Goal: Information Seeking & Learning: Check status

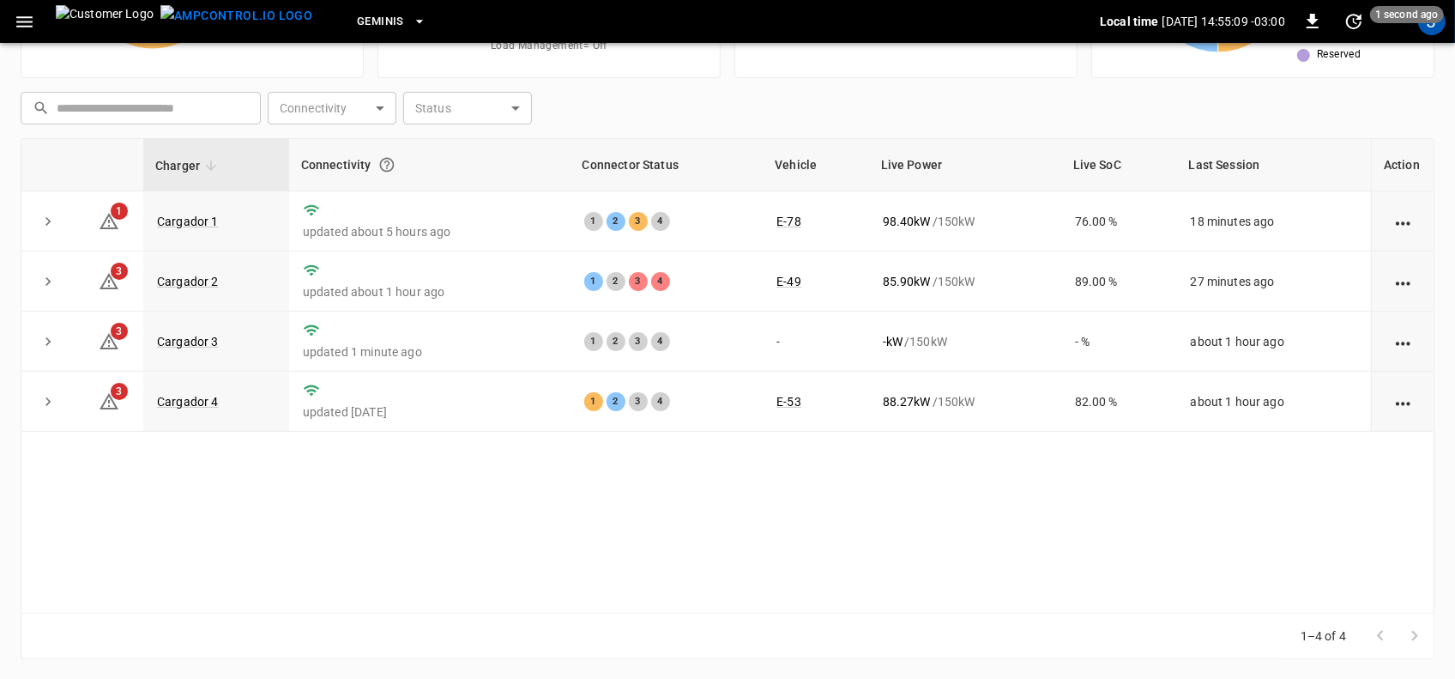
scroll to position [97, 0]
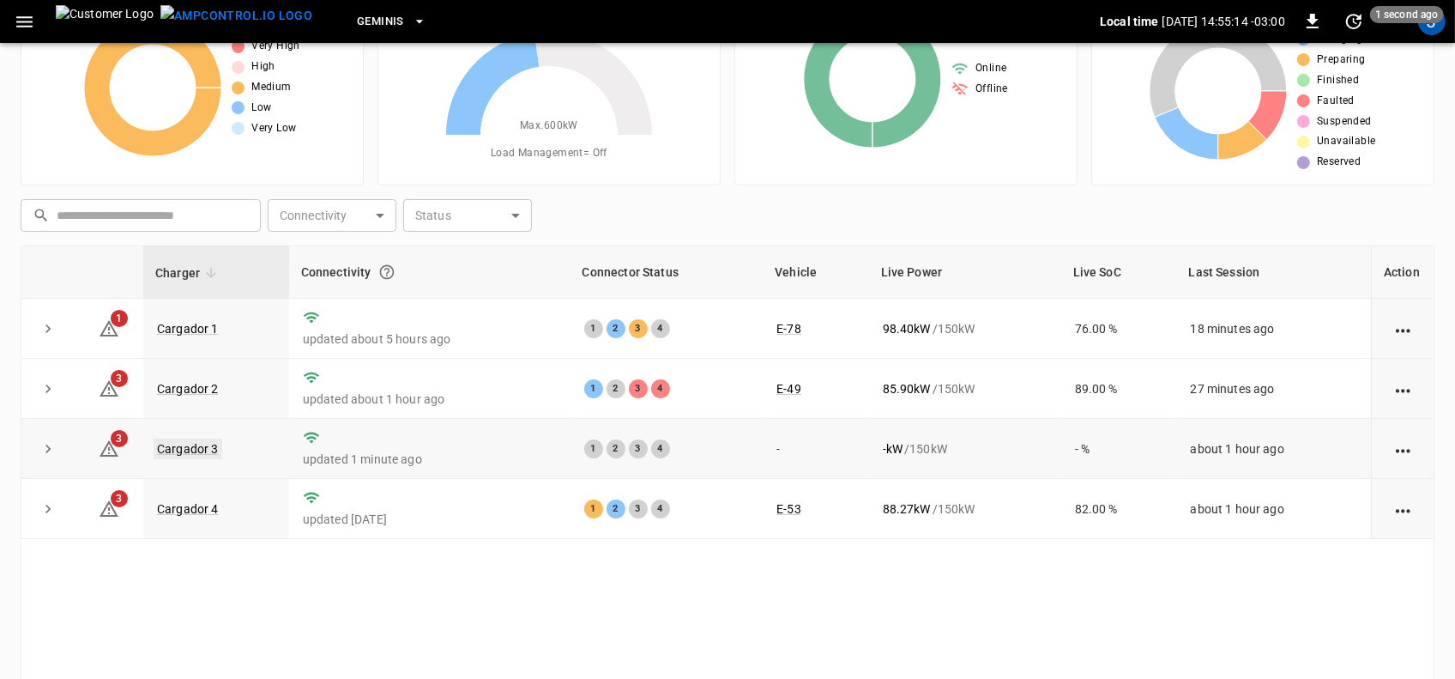
click at [200, 446] on link "Cargador 3" at bounding box center [188, 448] width 69 height 21
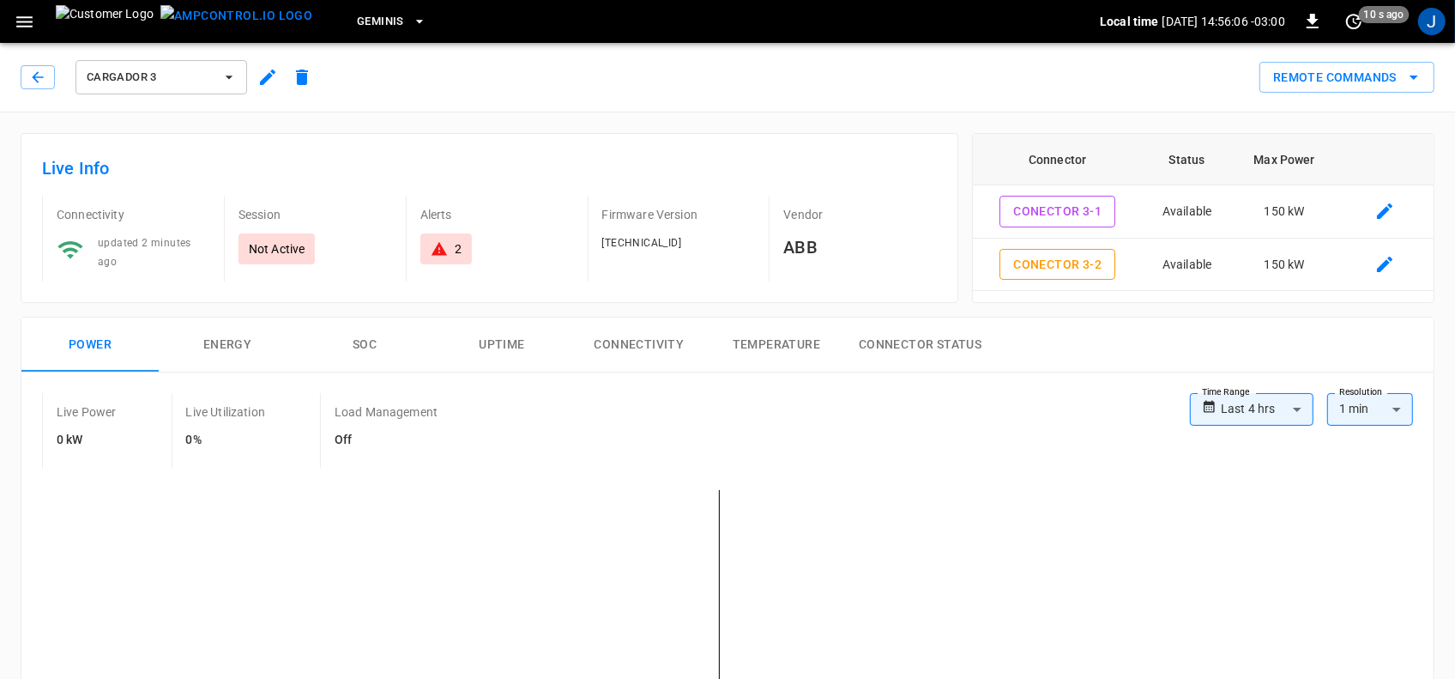
click at [232, 77] on icon "button" at bounding box center [228, 77] width 17 height 17
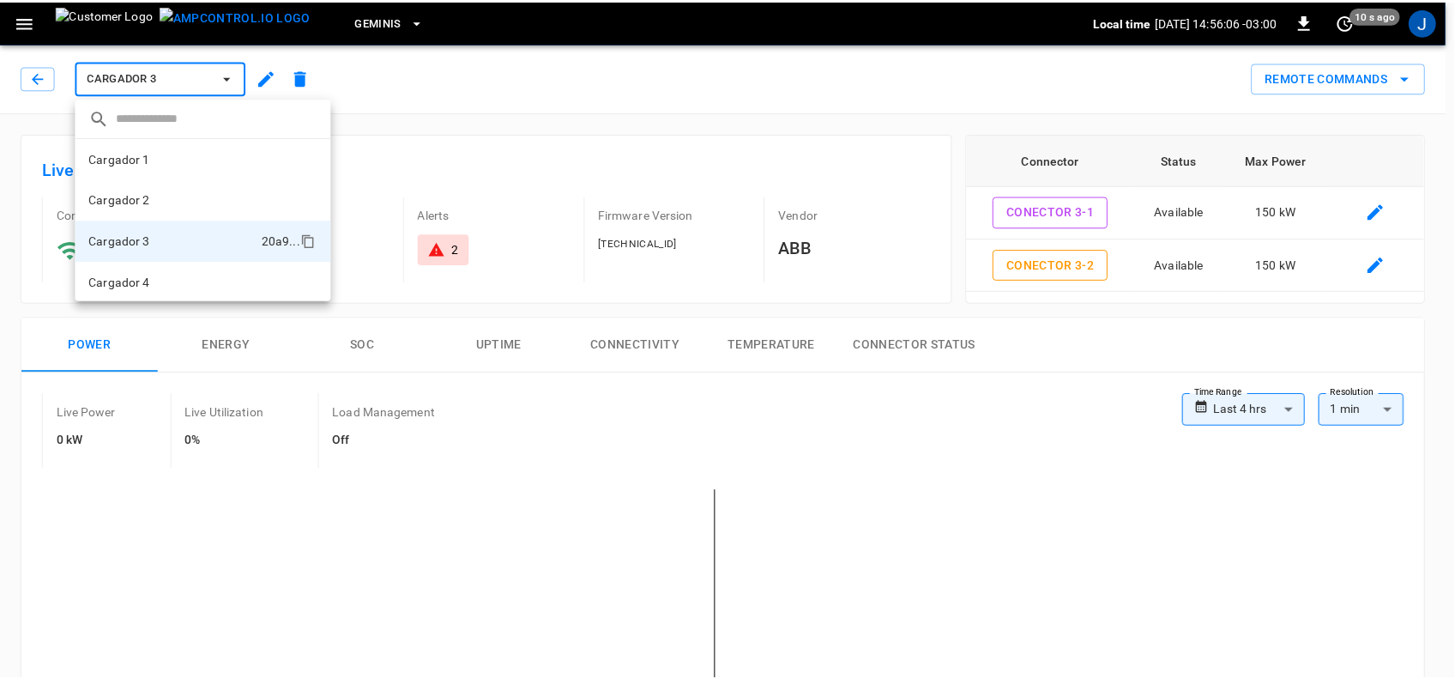
scroll to position [2, 0]
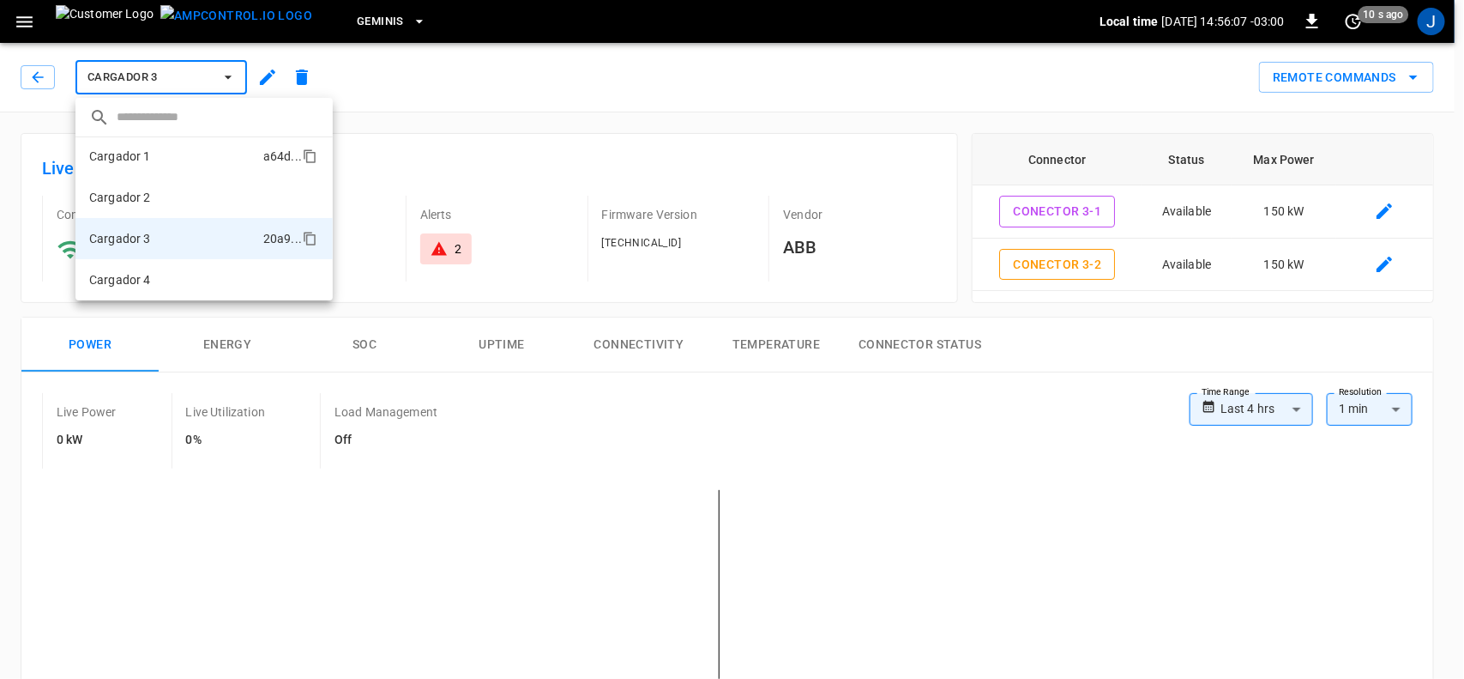
click at [140, 160] on p "Cargador 1" at bounding box center [120, 156] width 62 height 17
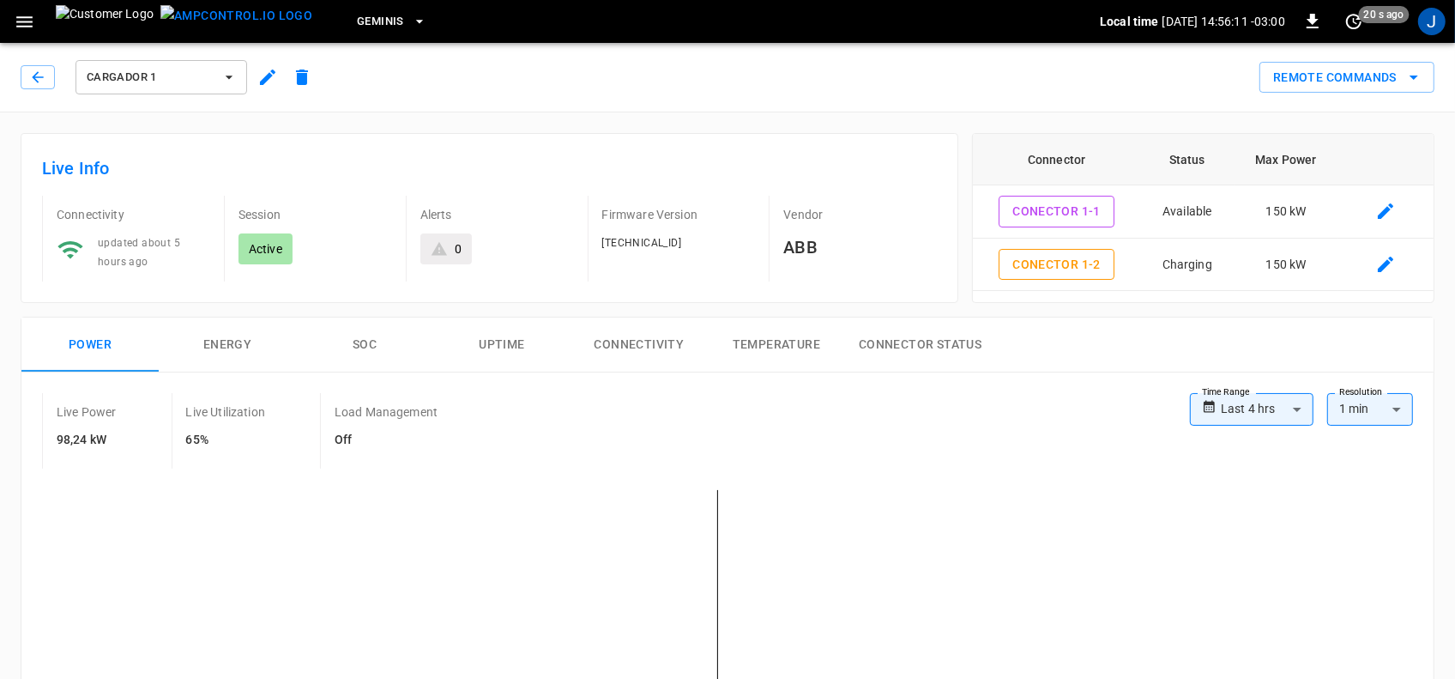
click at [228, 78] on icon "button" at bounding box center [229, 76] width 7 height 3
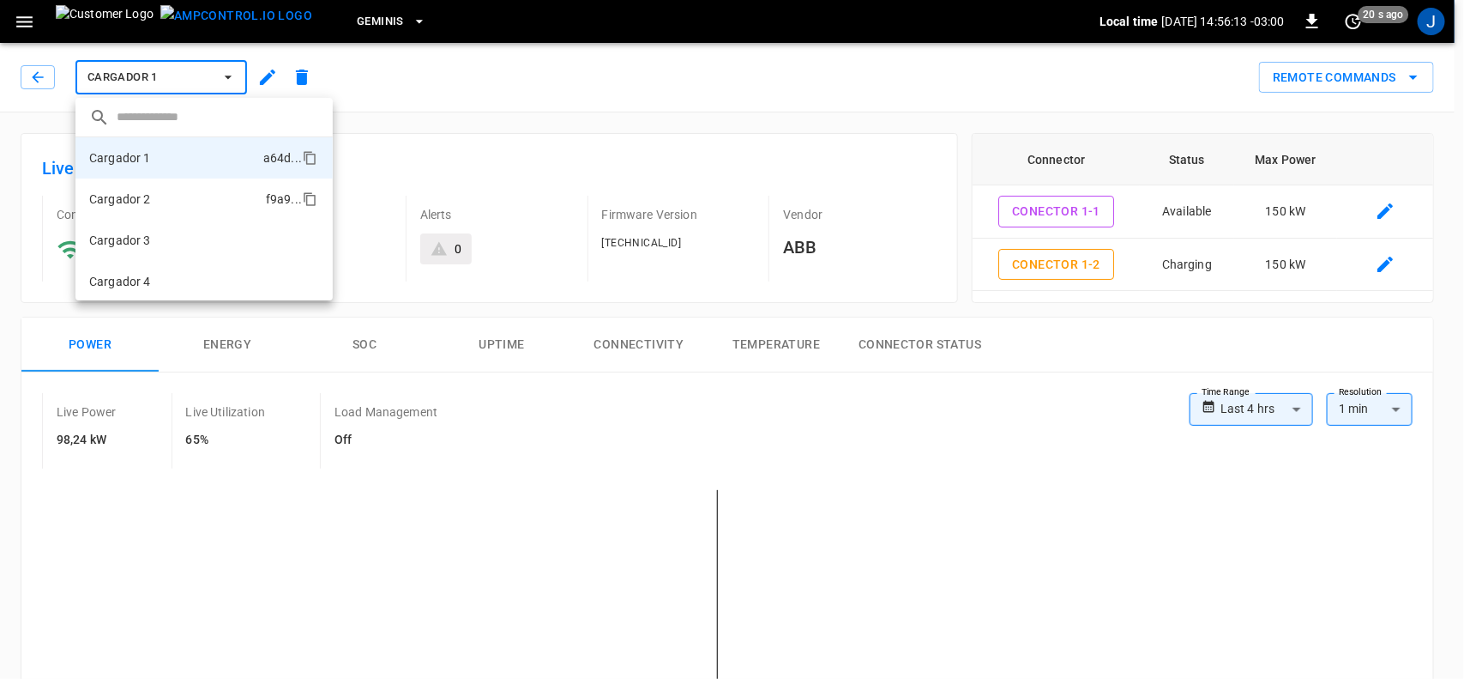
click at [146, 206] on p "Cargador 2" at bounding box center [120, 198] width 62 height 17
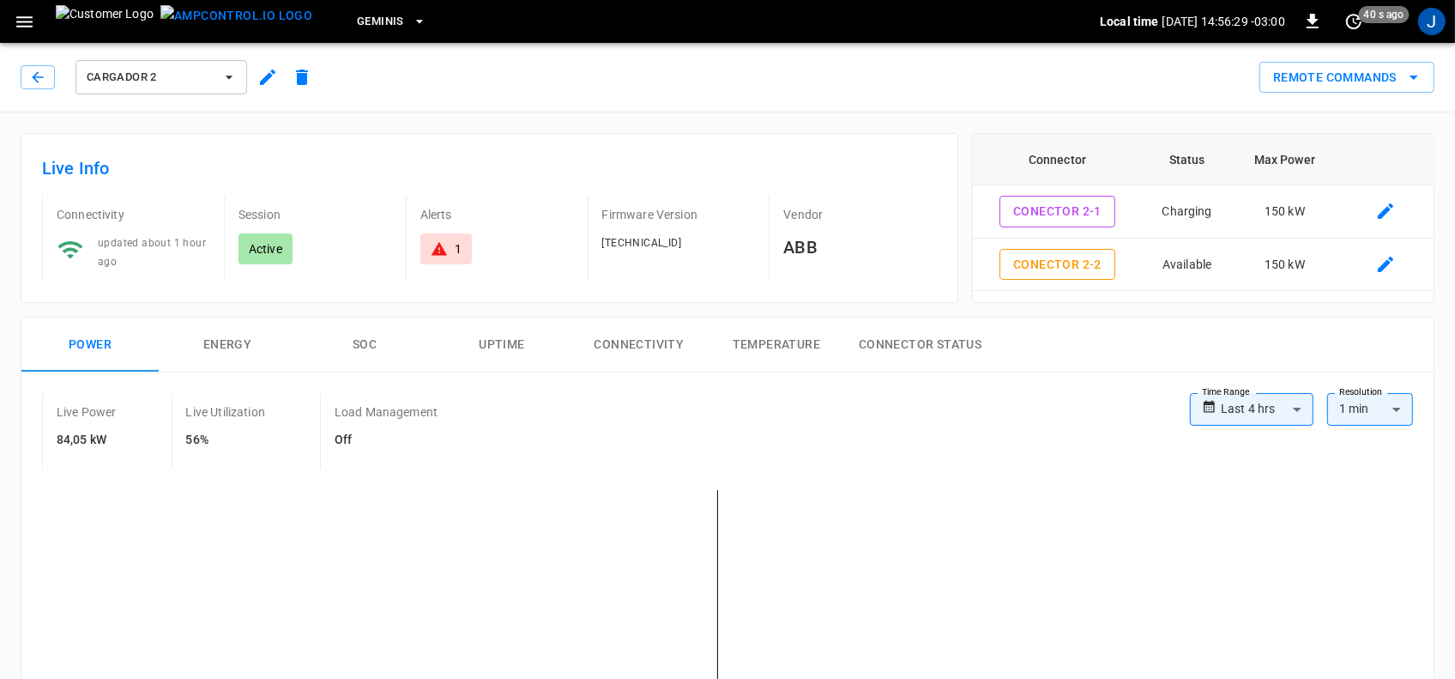
click at [229, 77] on icon "button" at bounding box center [229, 76] width 7 height 3
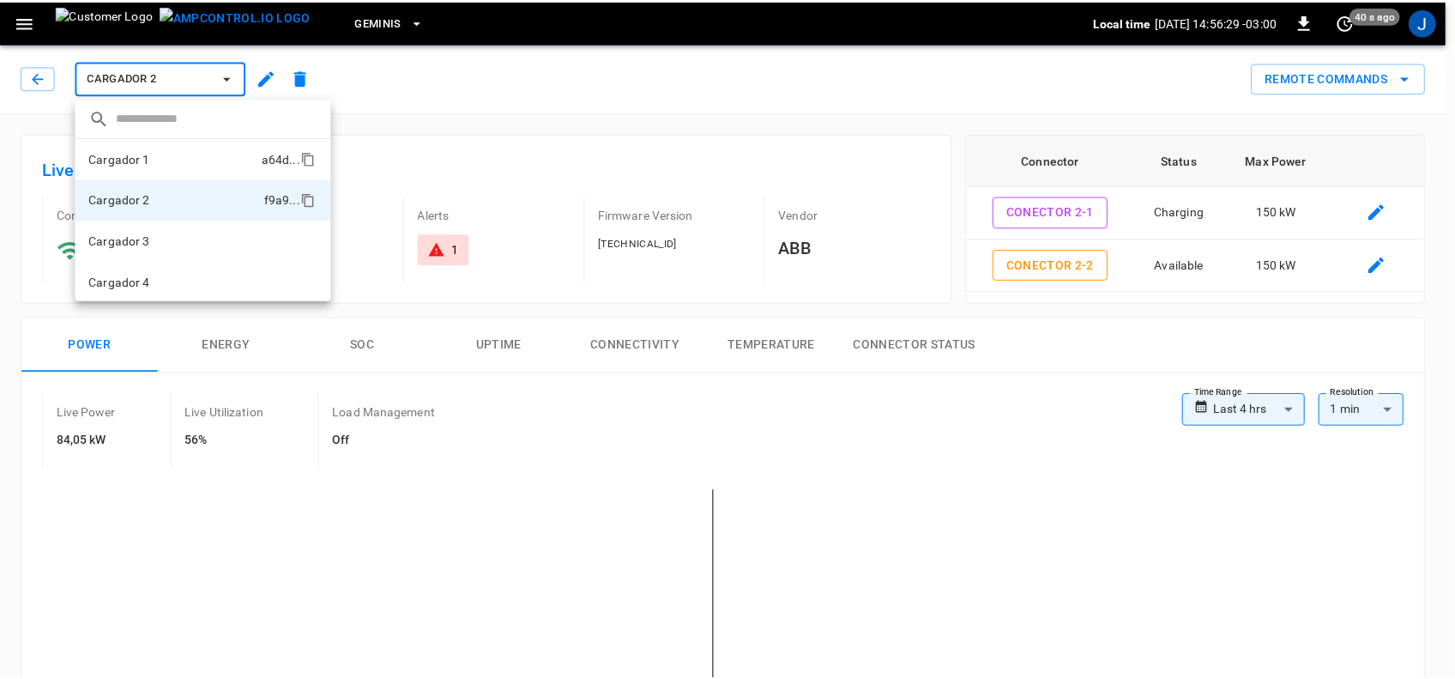
scroll to position [2, 0]
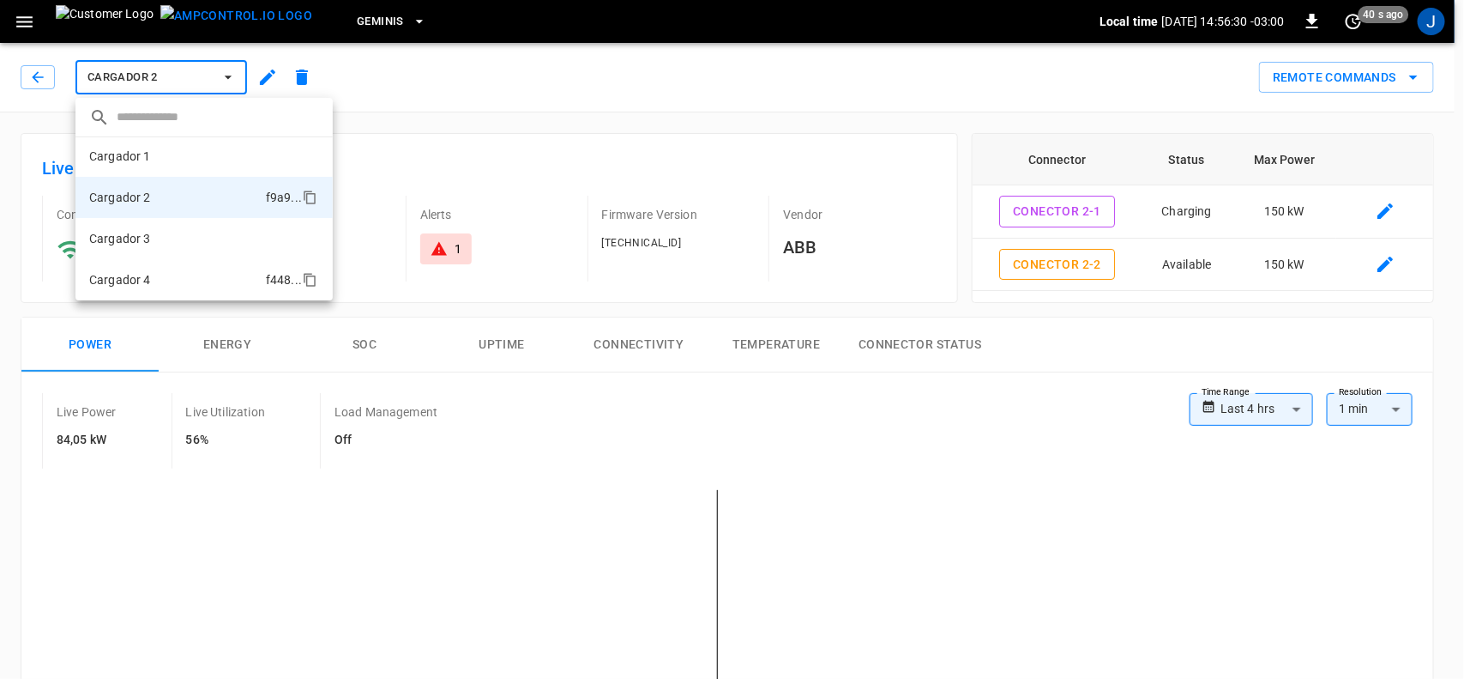
click at [148, 283] on p "Cargador 4" at bounding box center [120, 279] width 62 height 17
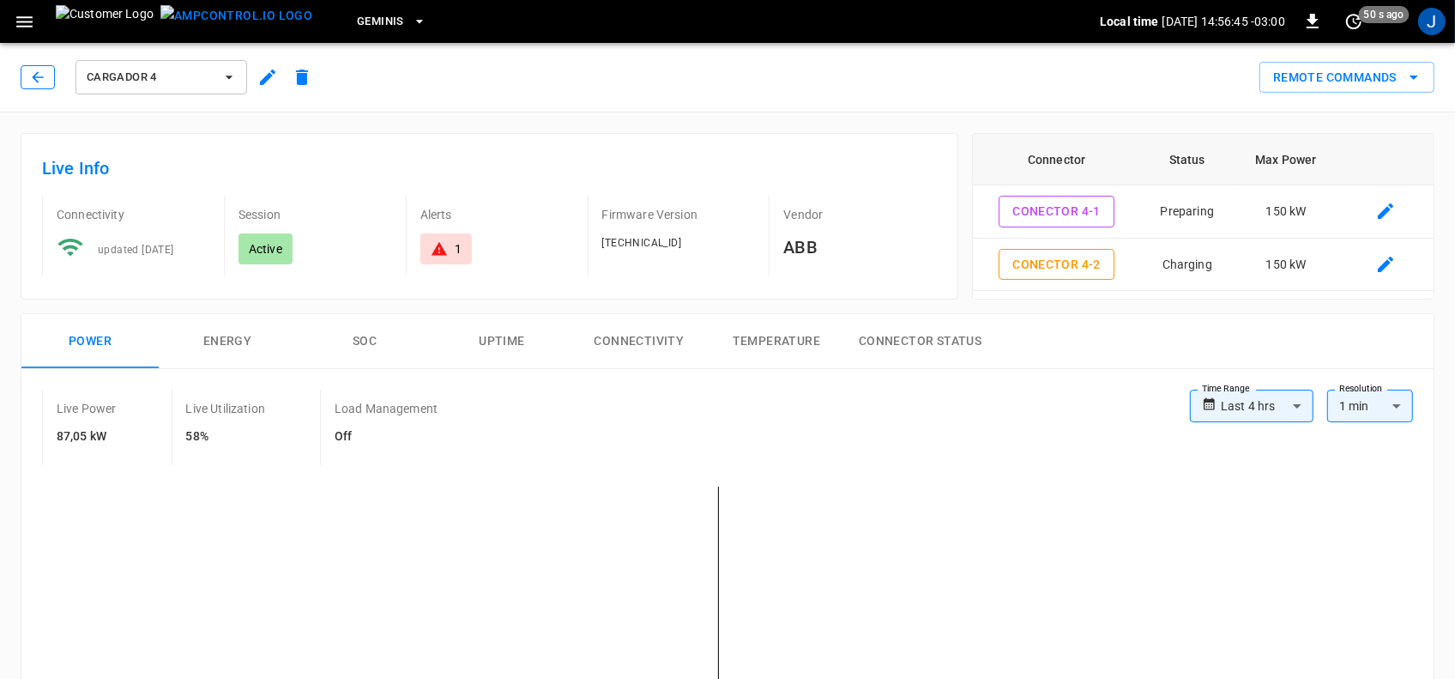
click at [32, 79] on icon "button" at bounding box center [37, 77] width 17 height 17
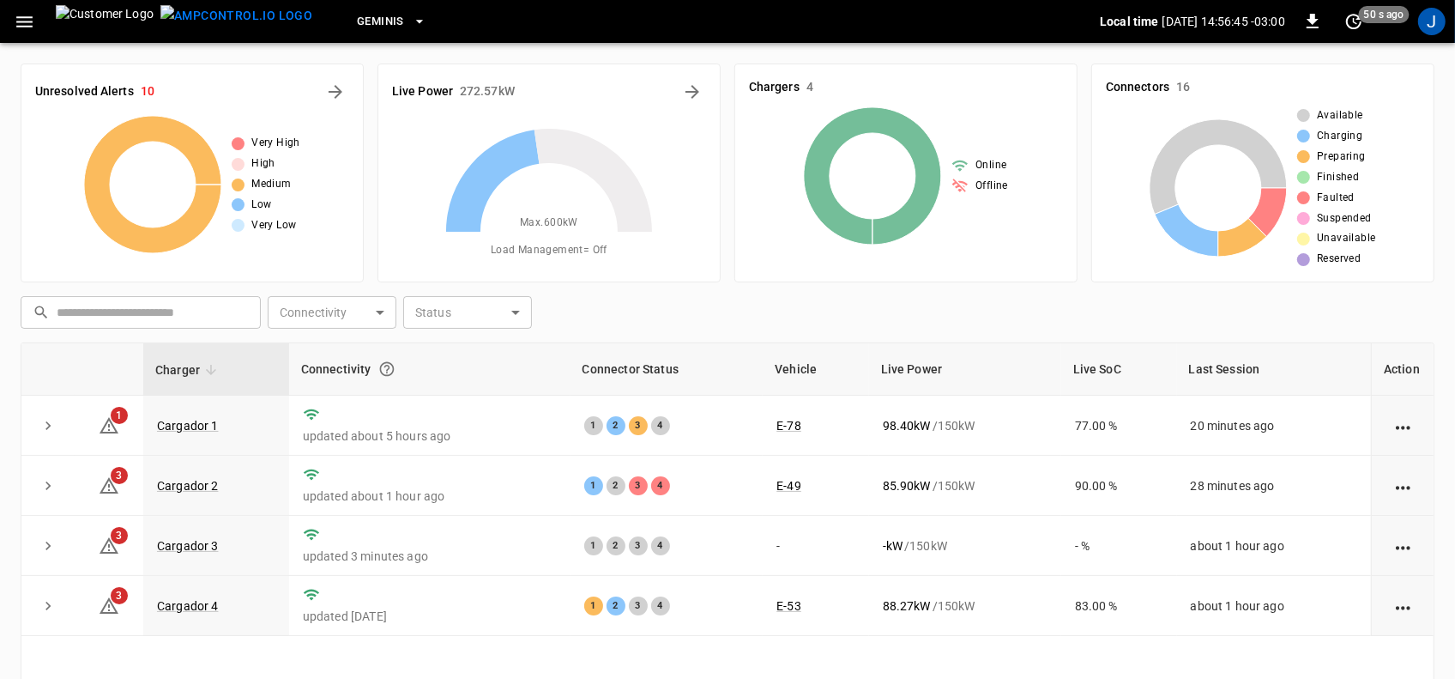
scroll to position [97, 0]
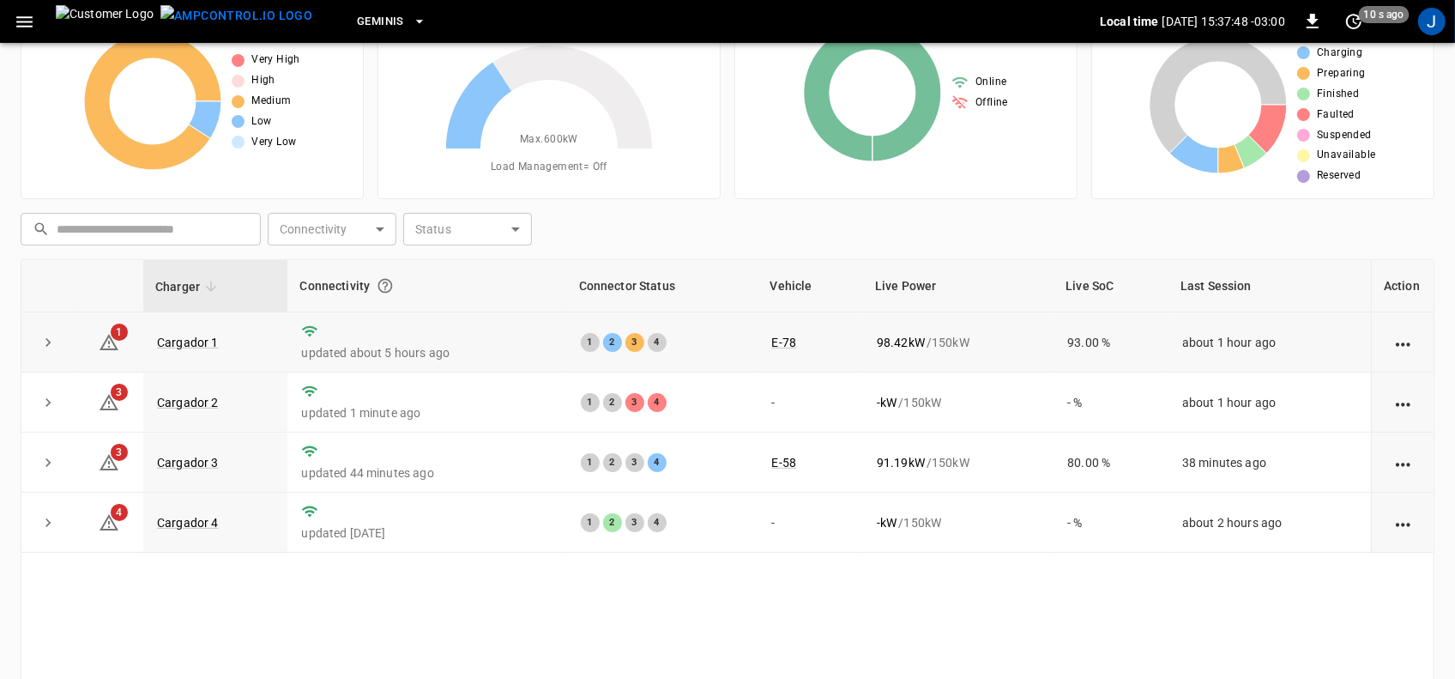
scroll to position [107, 0]
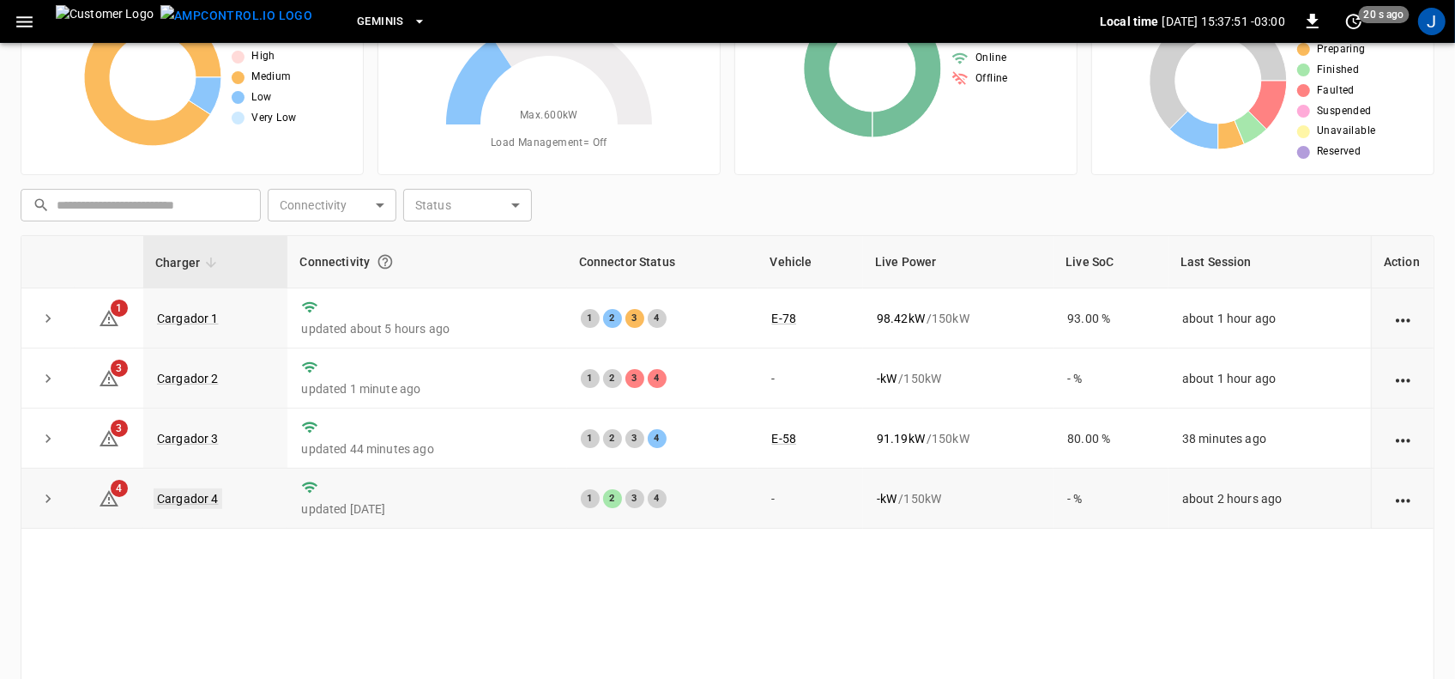
click at [191, 500] on link "Cargador 4" at bounding box center [188, 498] width 69 height 21
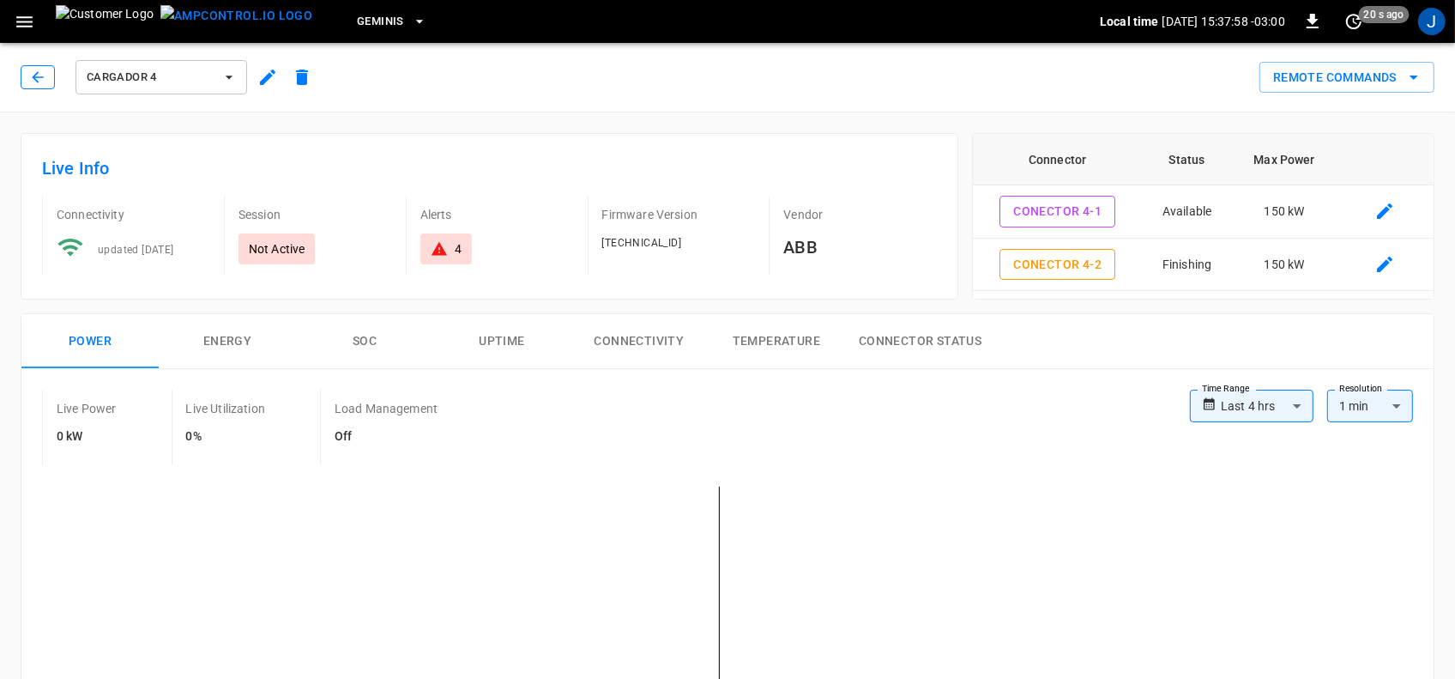
click at [39, 73] on icon "button" at bounding box center [37, 77] width 17 height 17
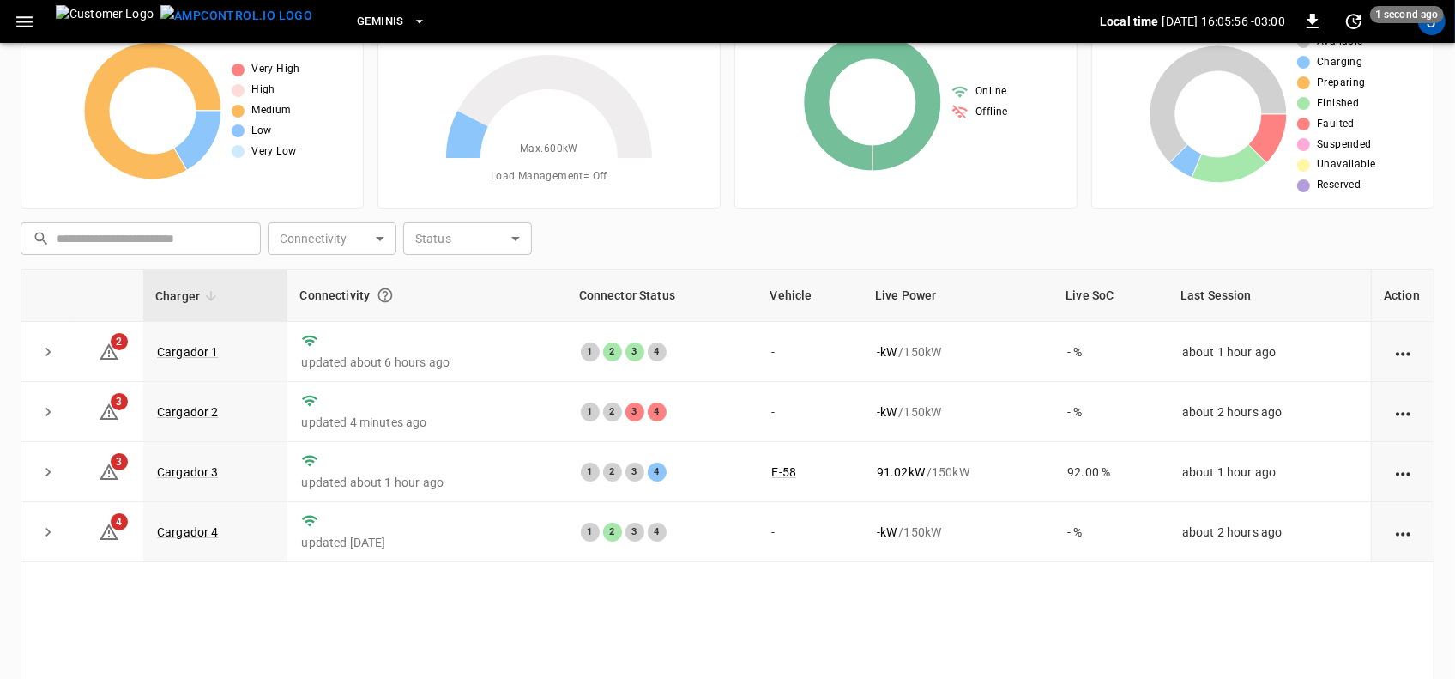
scroll to position [107, 0]
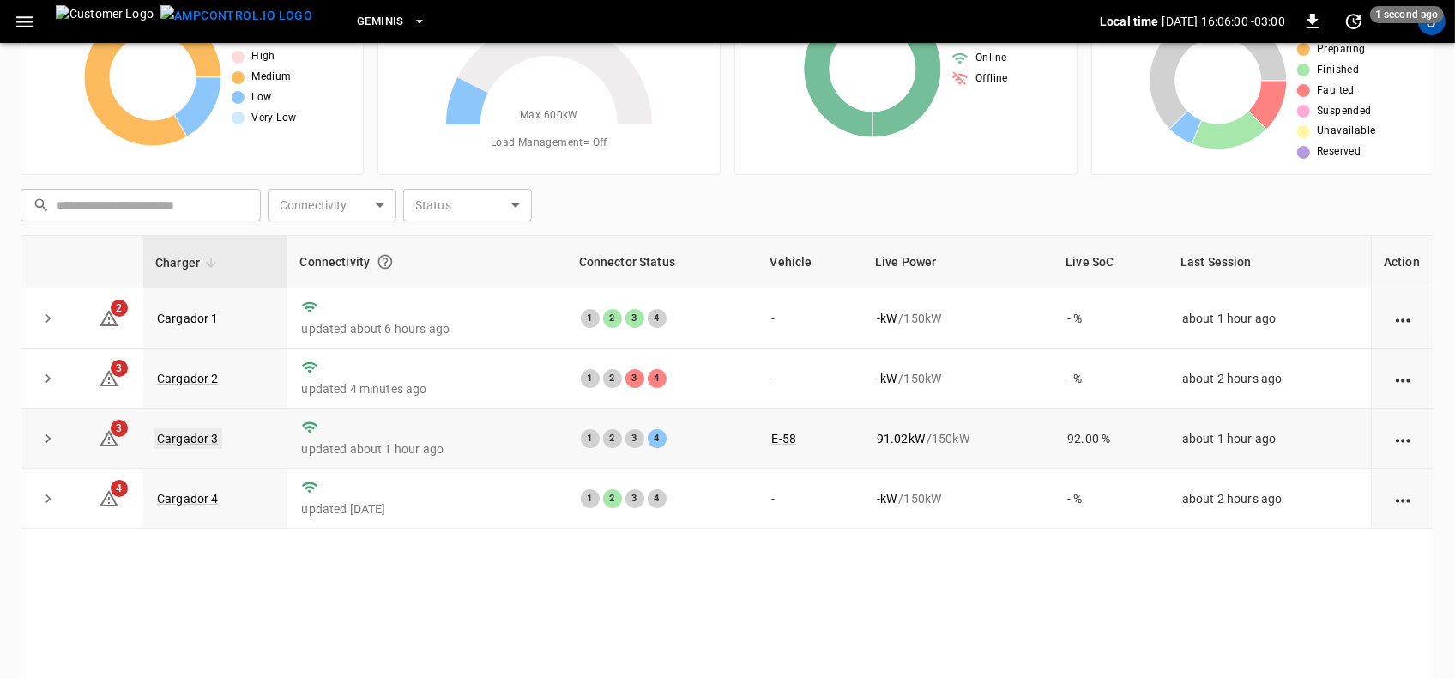
click at [189, 428] on link "Cargador 3" at bounding box center [188, 438] width 69 height 21
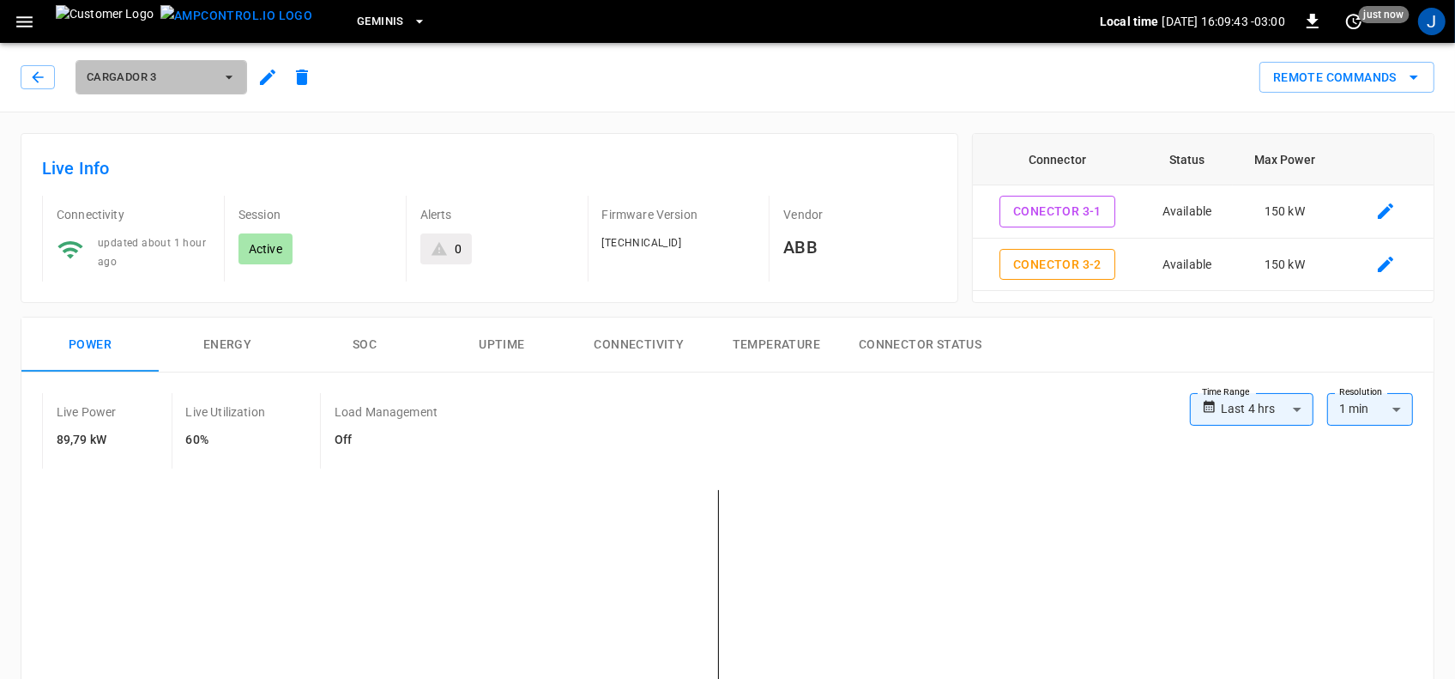
click at [225, 73] on icon "button" at bounding box center [228, 77] width 17 height 17
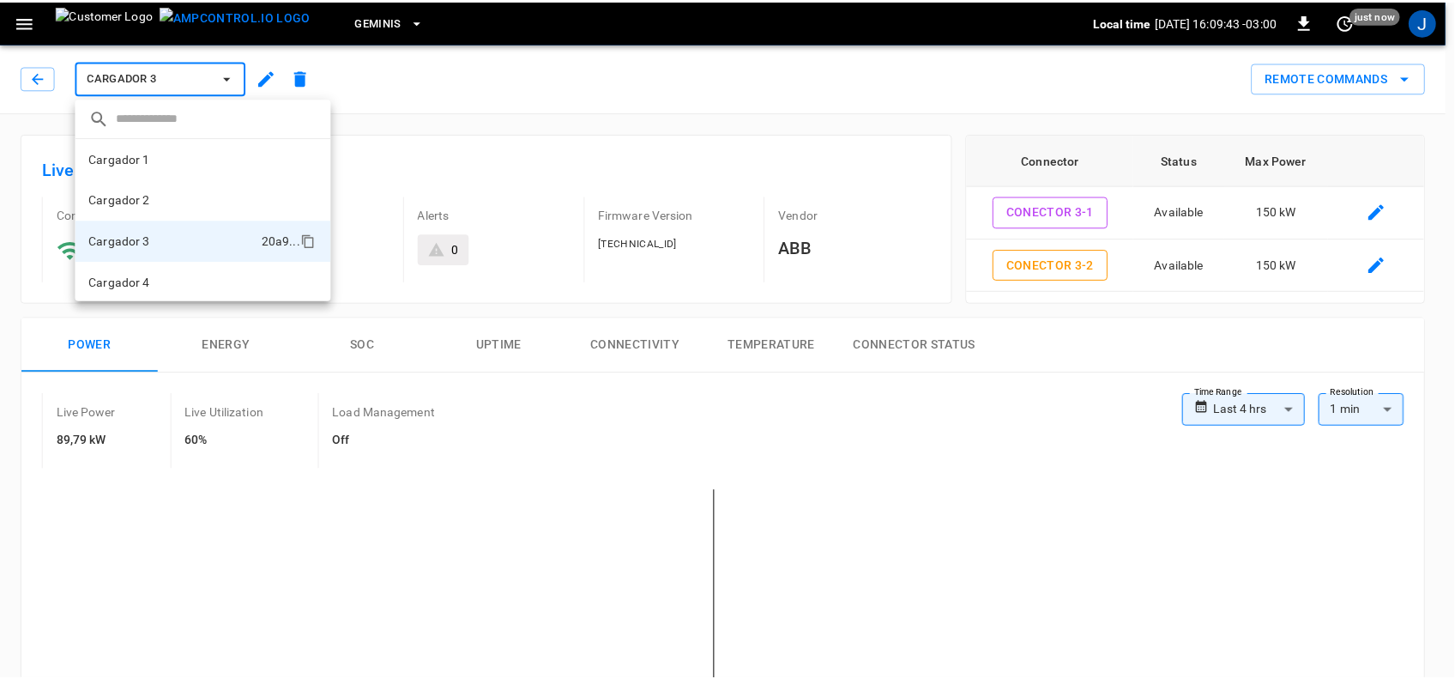
scroll to position [2, 0]
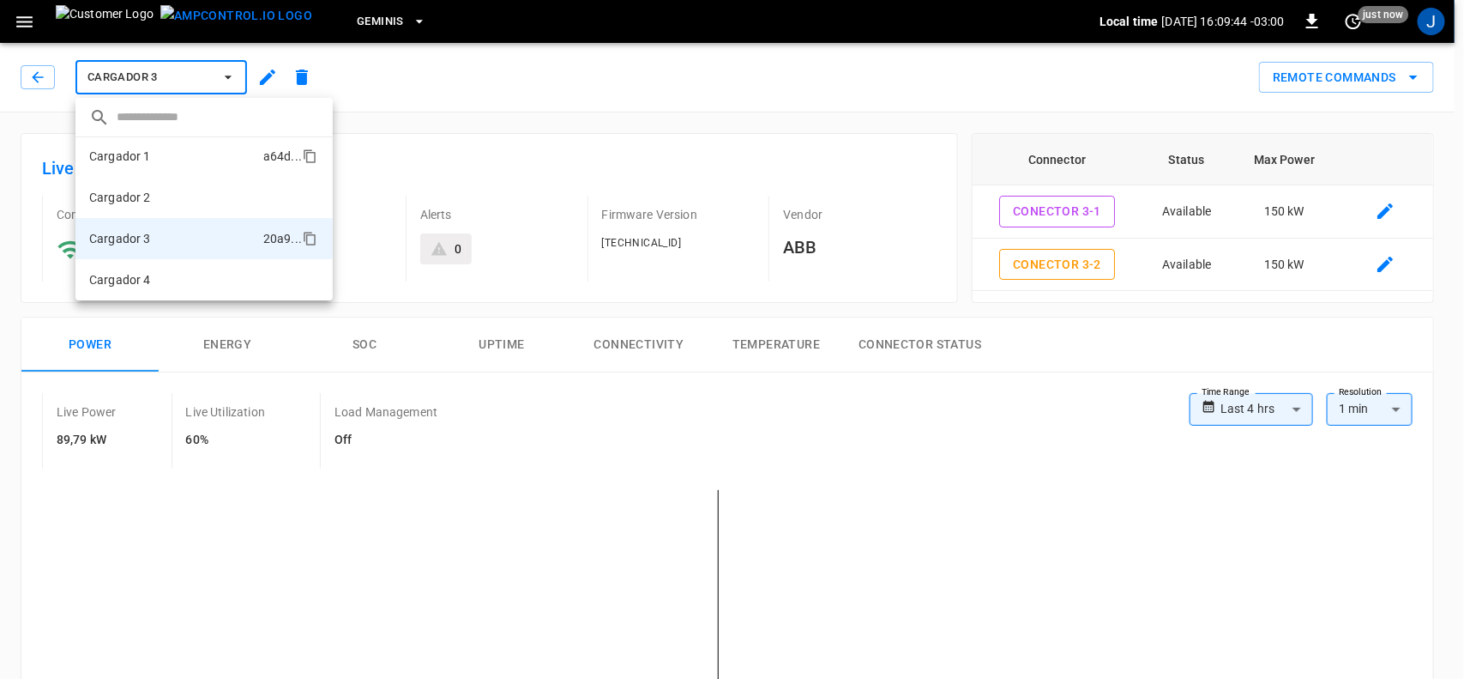
click at [110, 151] on p "Cargador 1" at bounding box center [120, 156] width 62 height 17
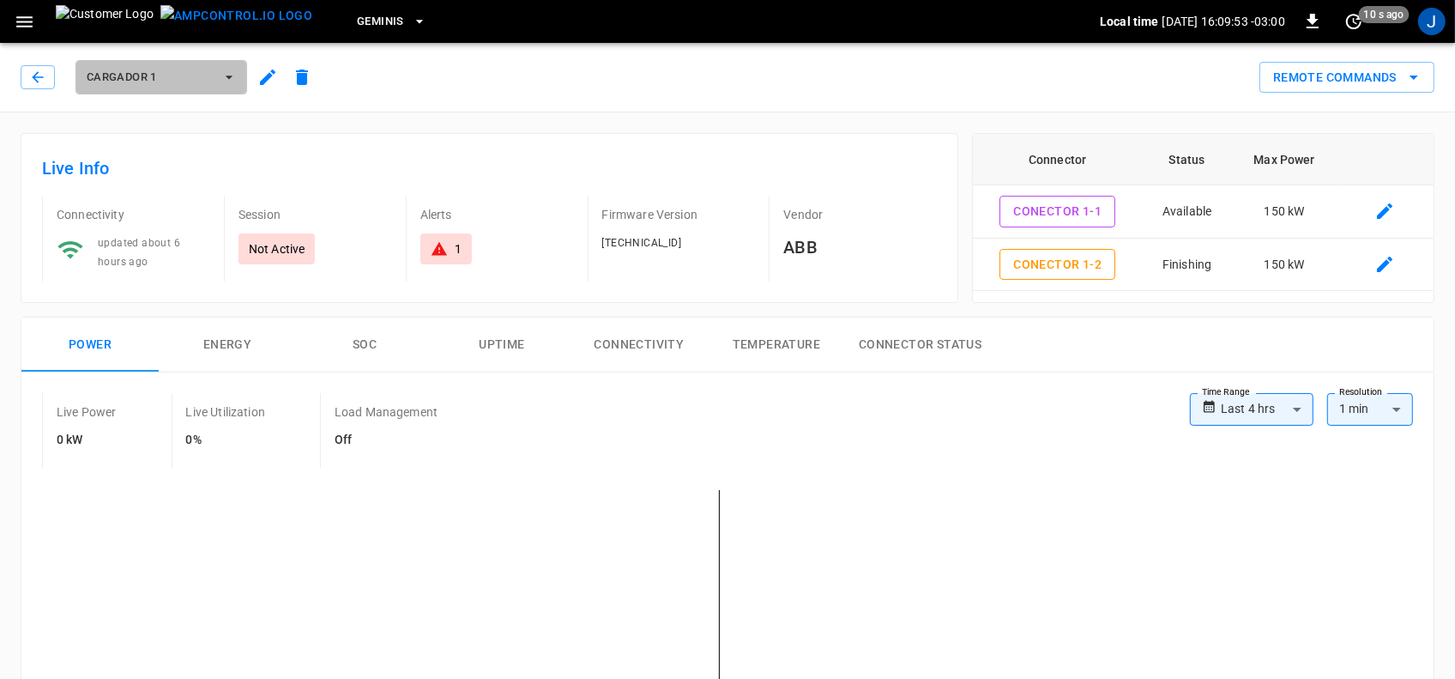
click at [234, 73] on icon "button" at bounding box center [228, 77] width 17 height 17
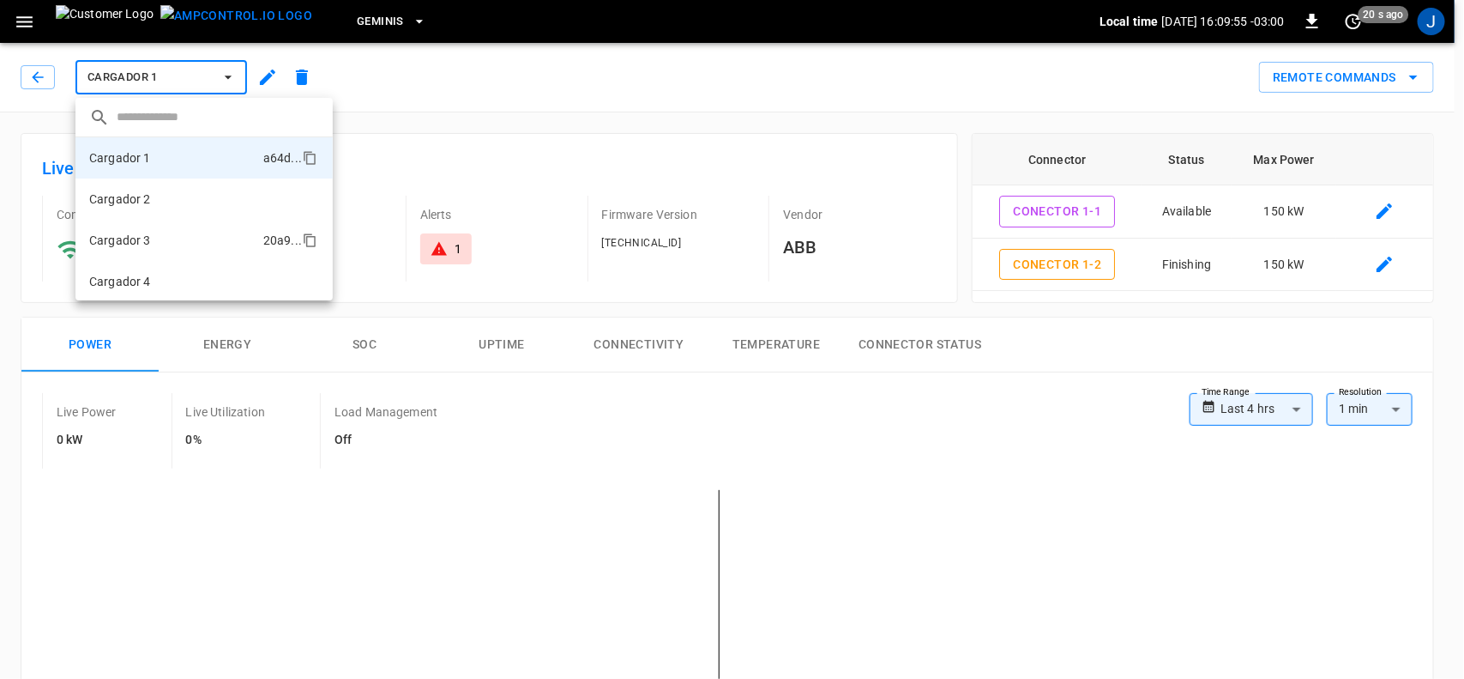
click at [155, 238] on li "Cargador 3 20a9 ..." at bounding box center [203, 240] width 257 height 41
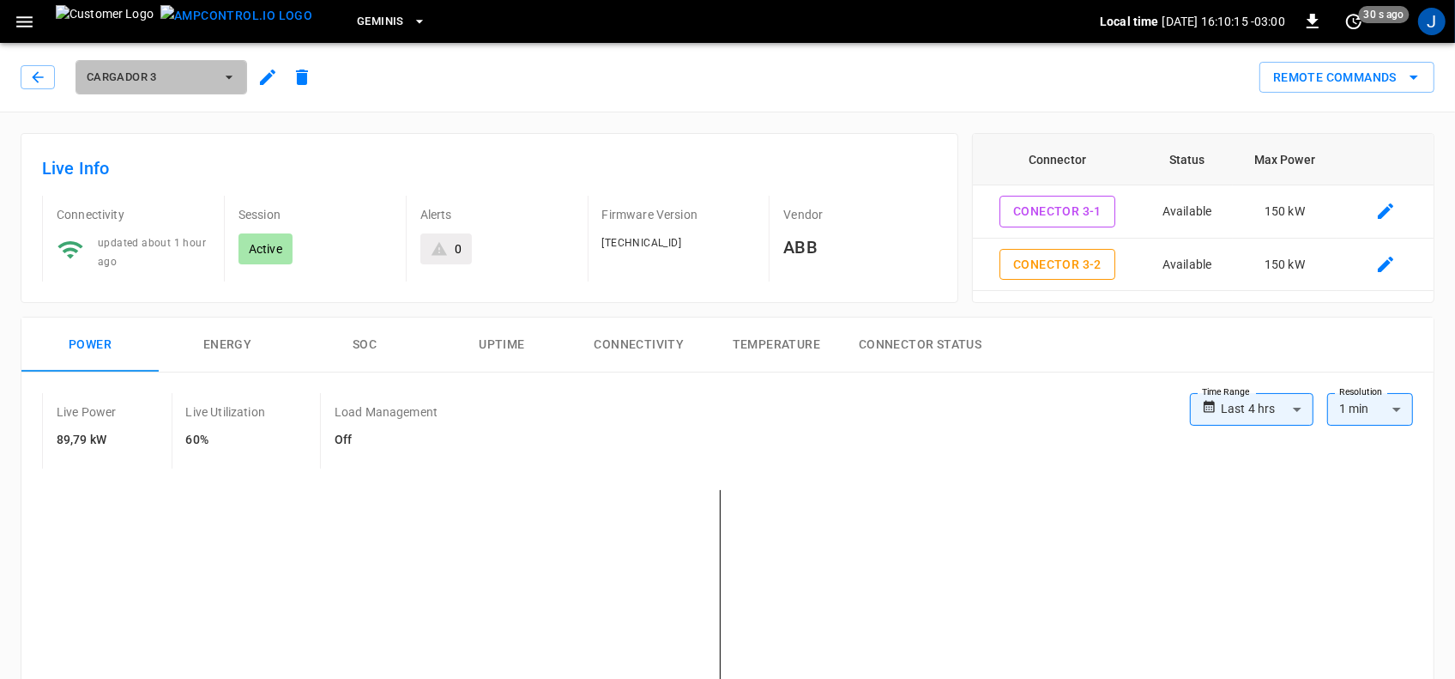
click at [232, 70] on icon "button" at bounding box center [228, 77] width 17 height 17
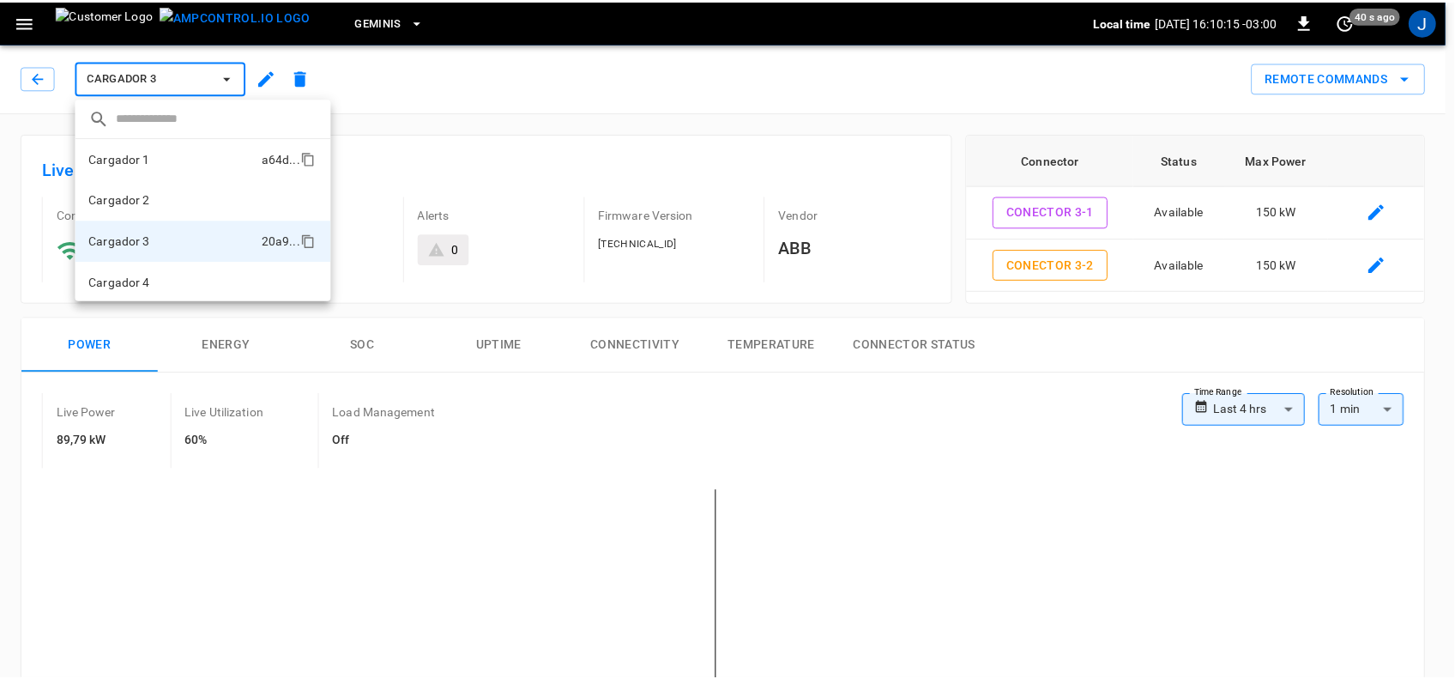
scroll to position [2, 0]
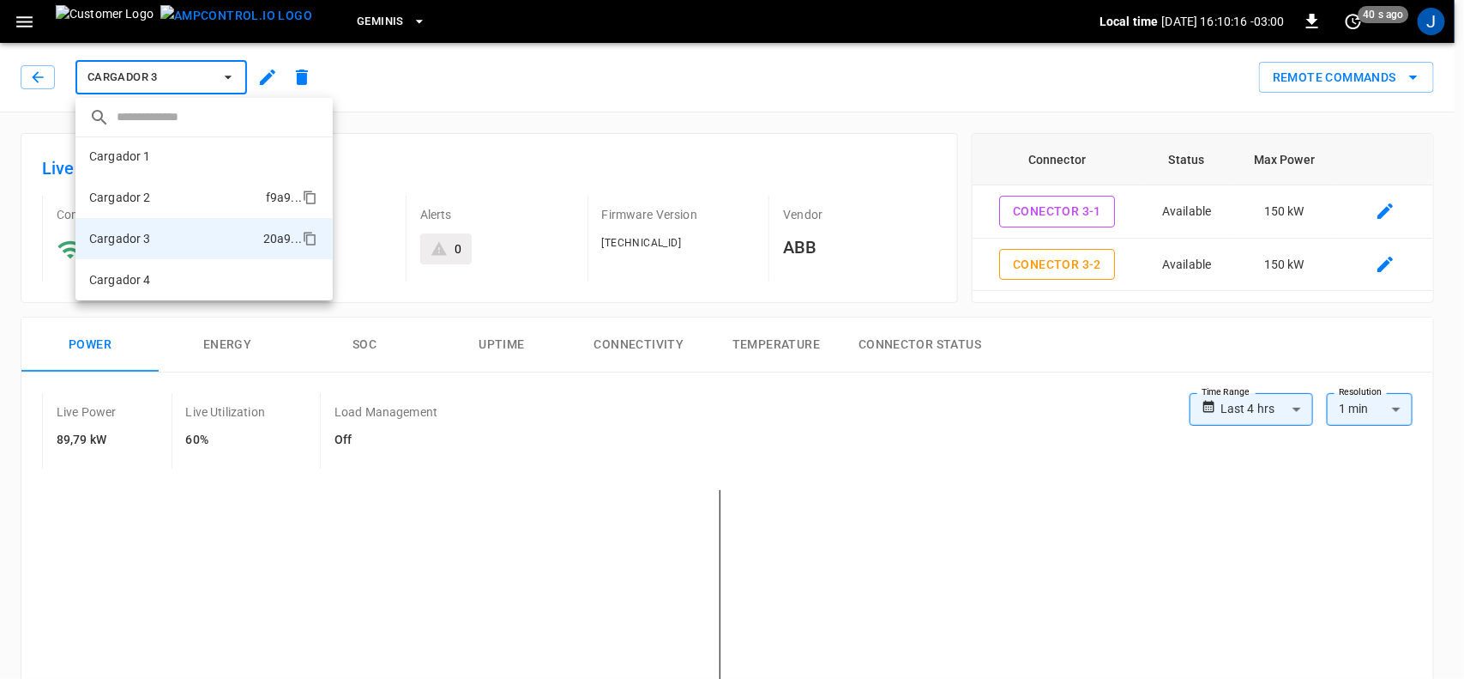
click at [153, 190] on li "Cargador 2 f9a9 ..." at bounding box center [203, 197] width 257 height 41
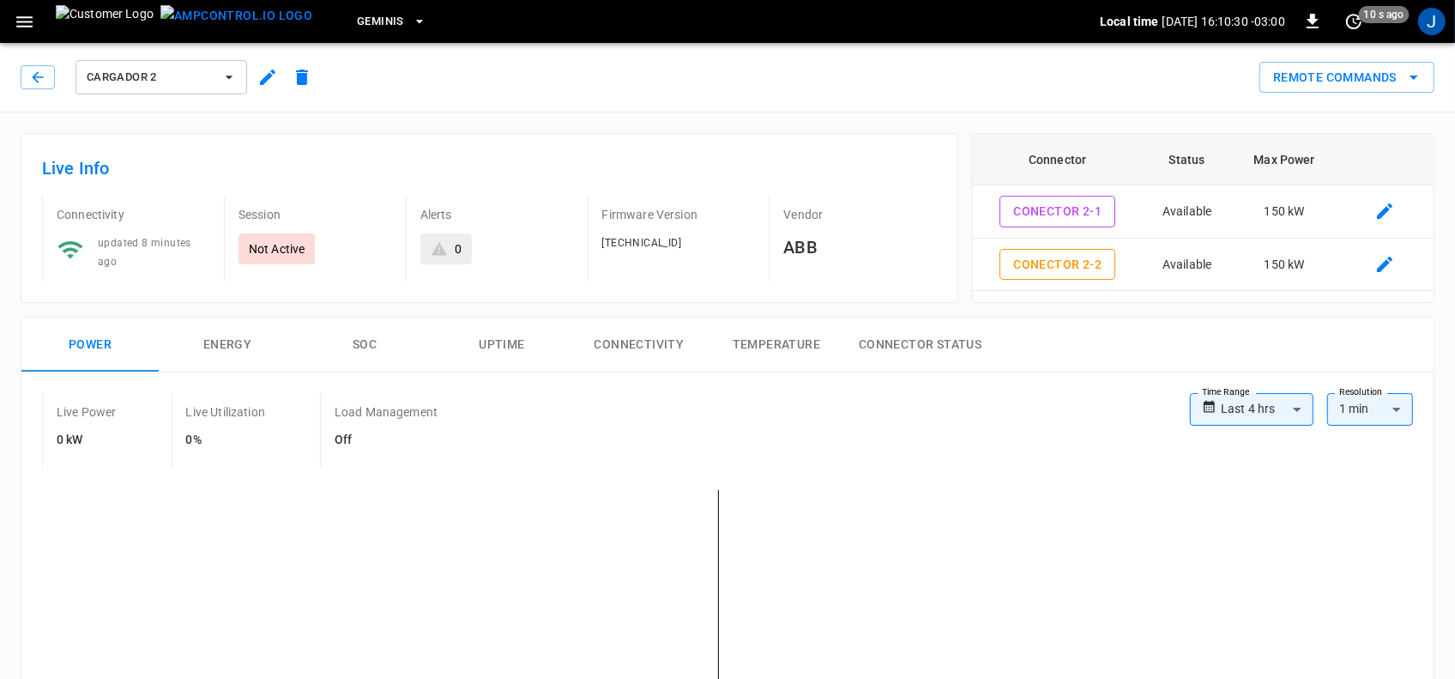
click at [228, 69] on icon "button" at bounding box center [228, 77] width 17 height 17
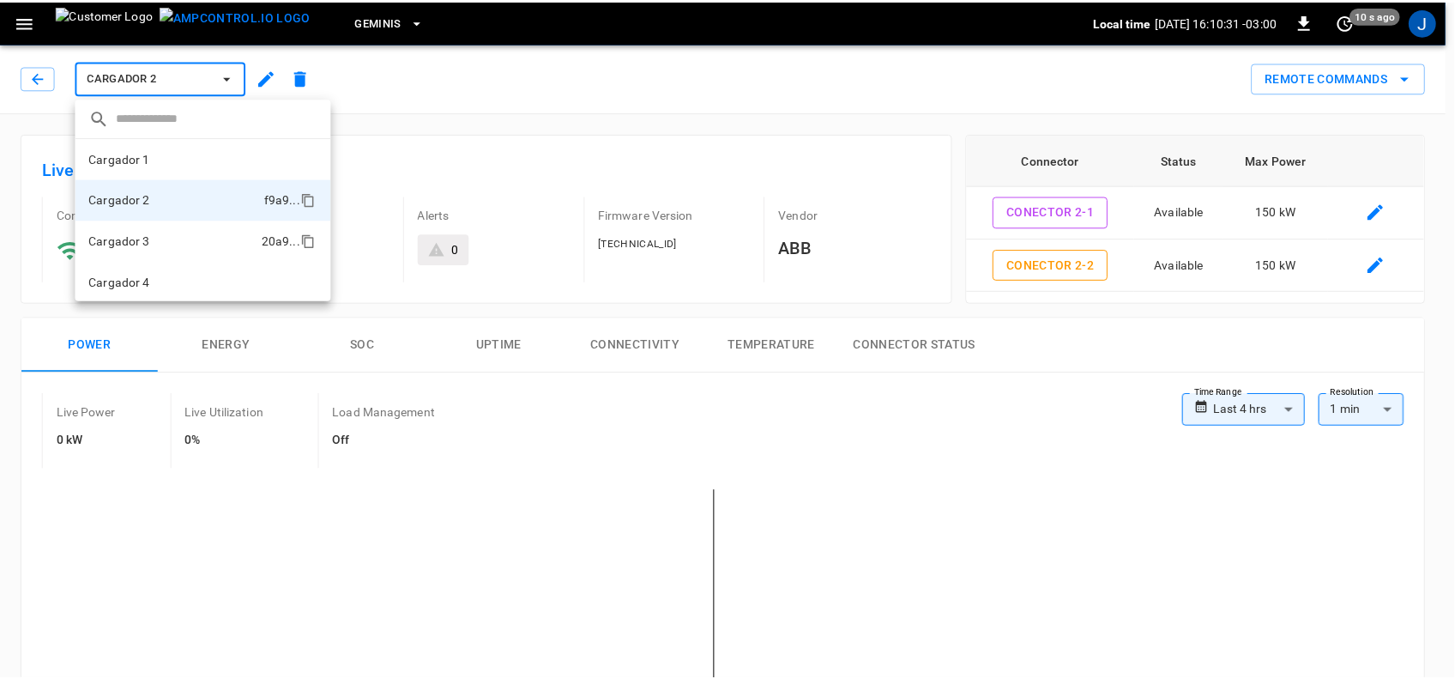
scroll to position [2, 0]
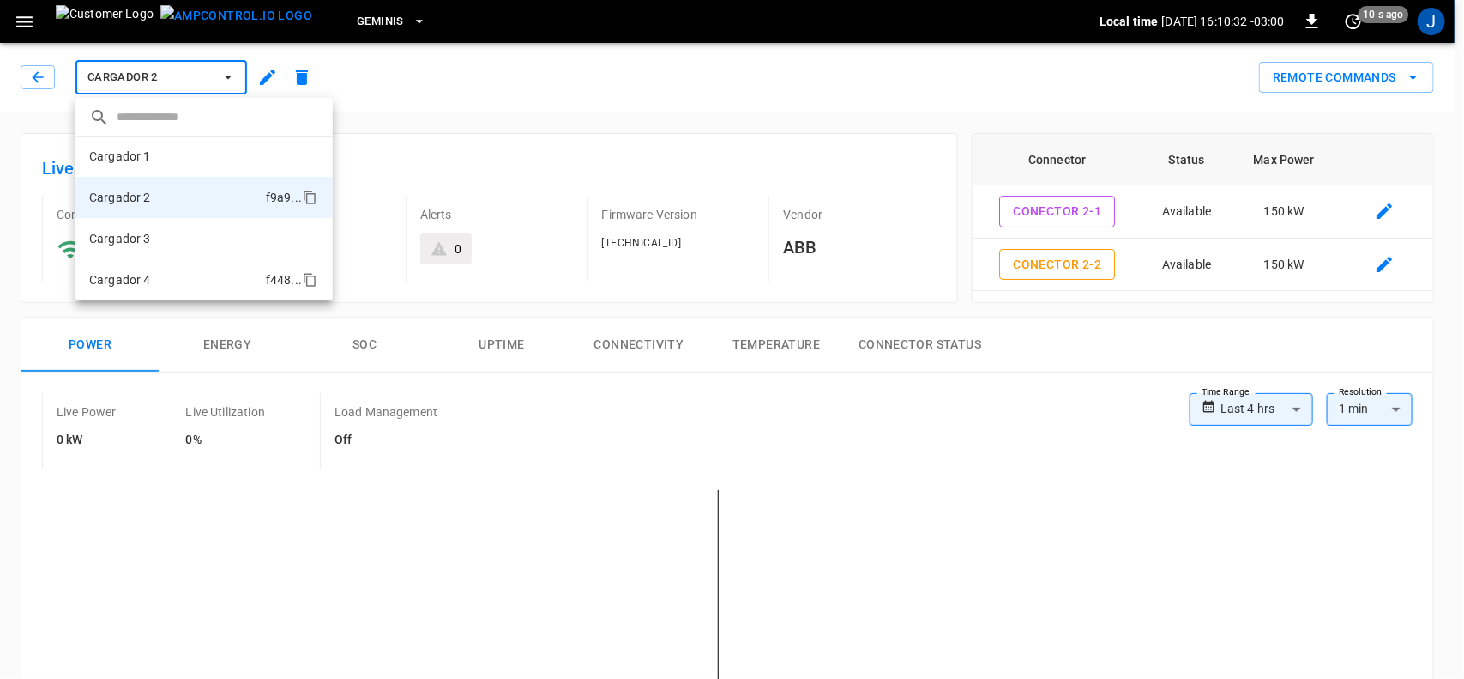
click at [142, 285] on p "Cargador 4" at bounding box center [120, 279] width 62 height 17
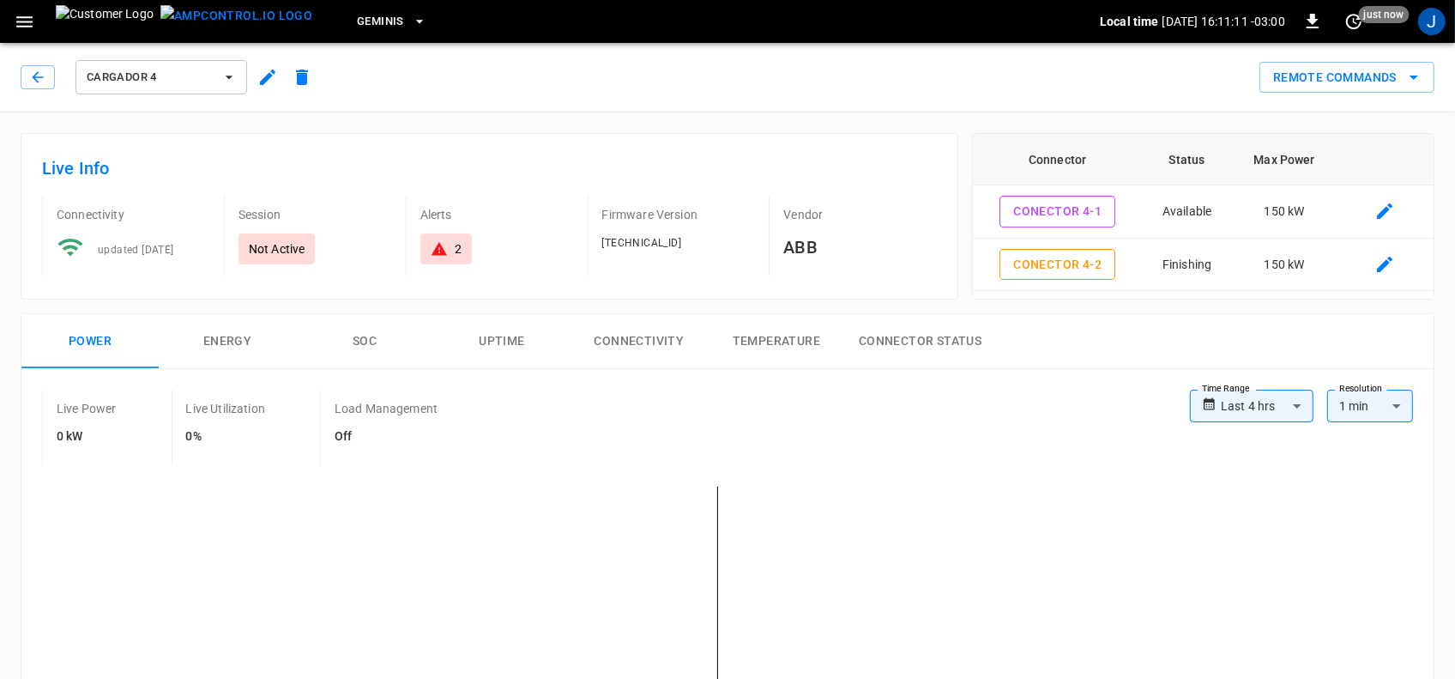
click at [33, 26] on icon "button" at bounding box center [24, 21] width 21 height 21
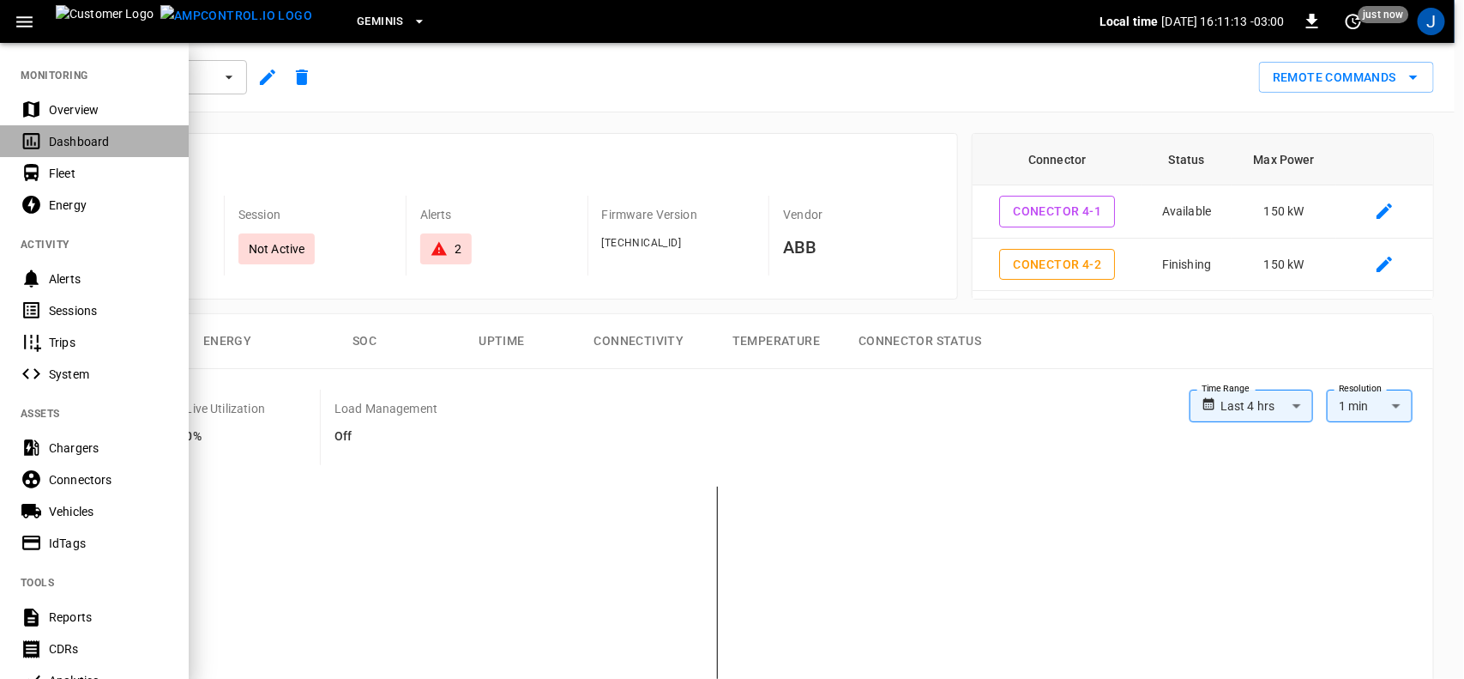
click at [75, 135] on div "Dashboard" at bounding box center [108, 141] width 119 height 17
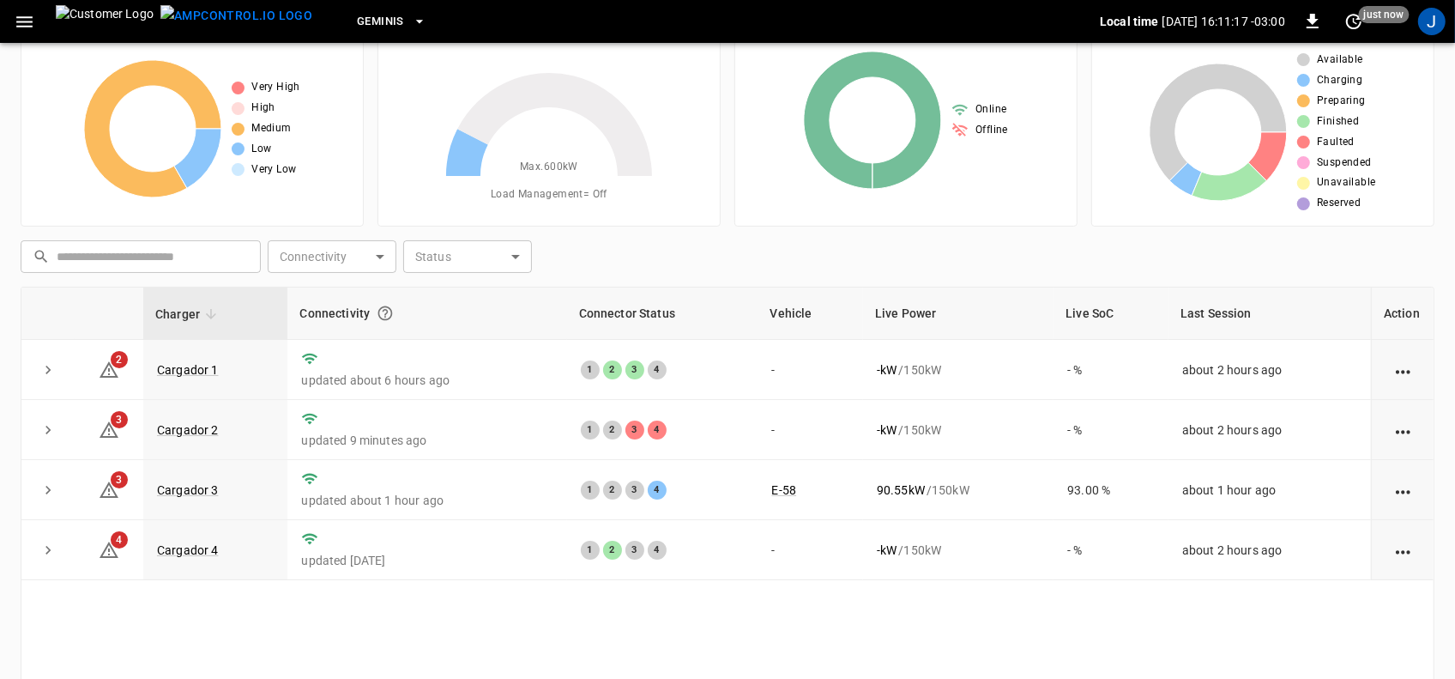
scroll to position [107, 0]
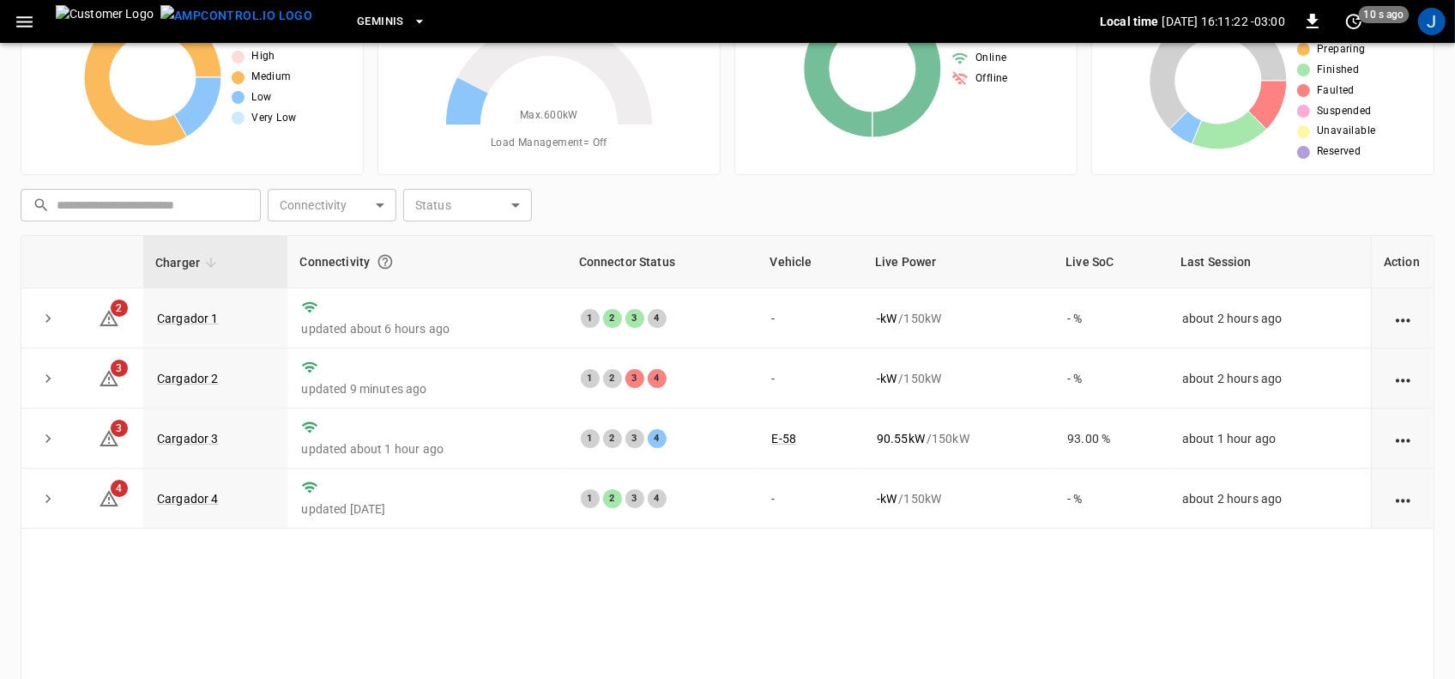
click at [682, 187] on div "​ ​ Connectivity ​ Connectivity Status ​ Status" at bounding box center [724, 201] width 1421 height 39
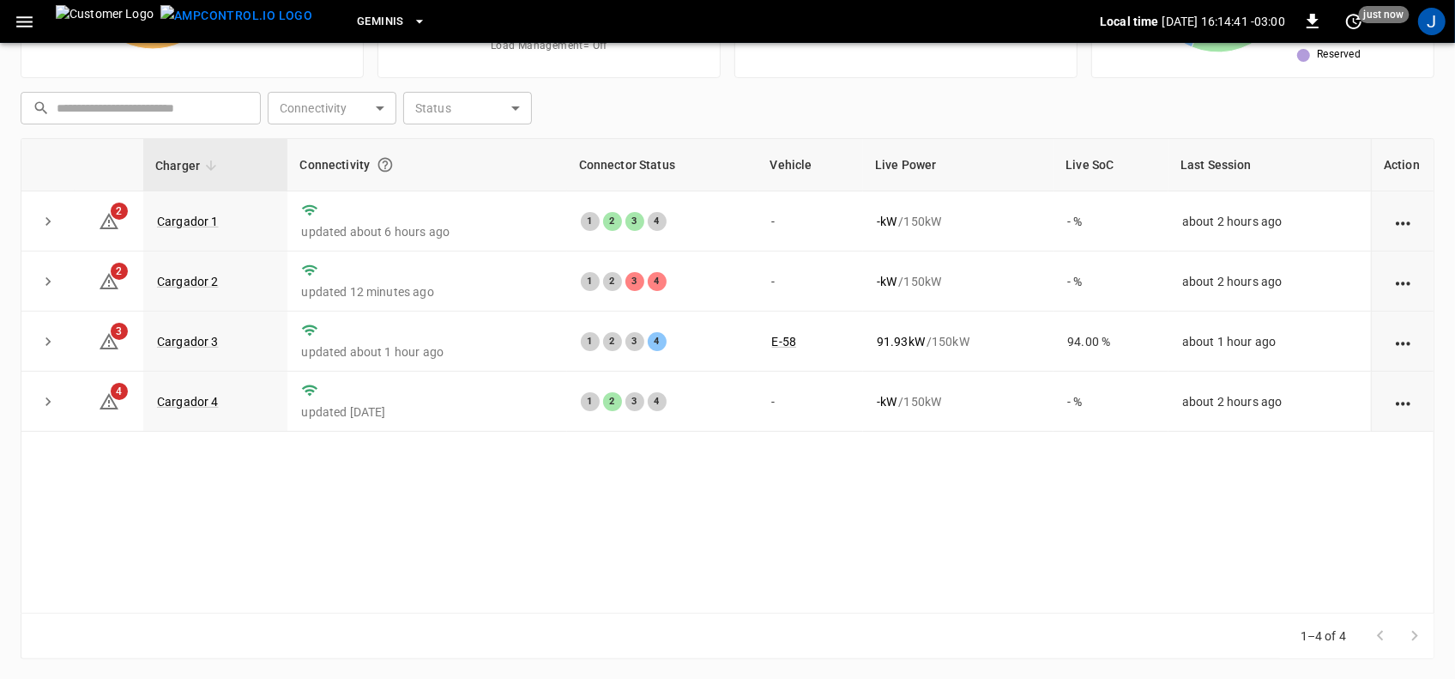
scroll to position [0, 0]
